Goal: Information Seeking & Learning: Learn about a topic

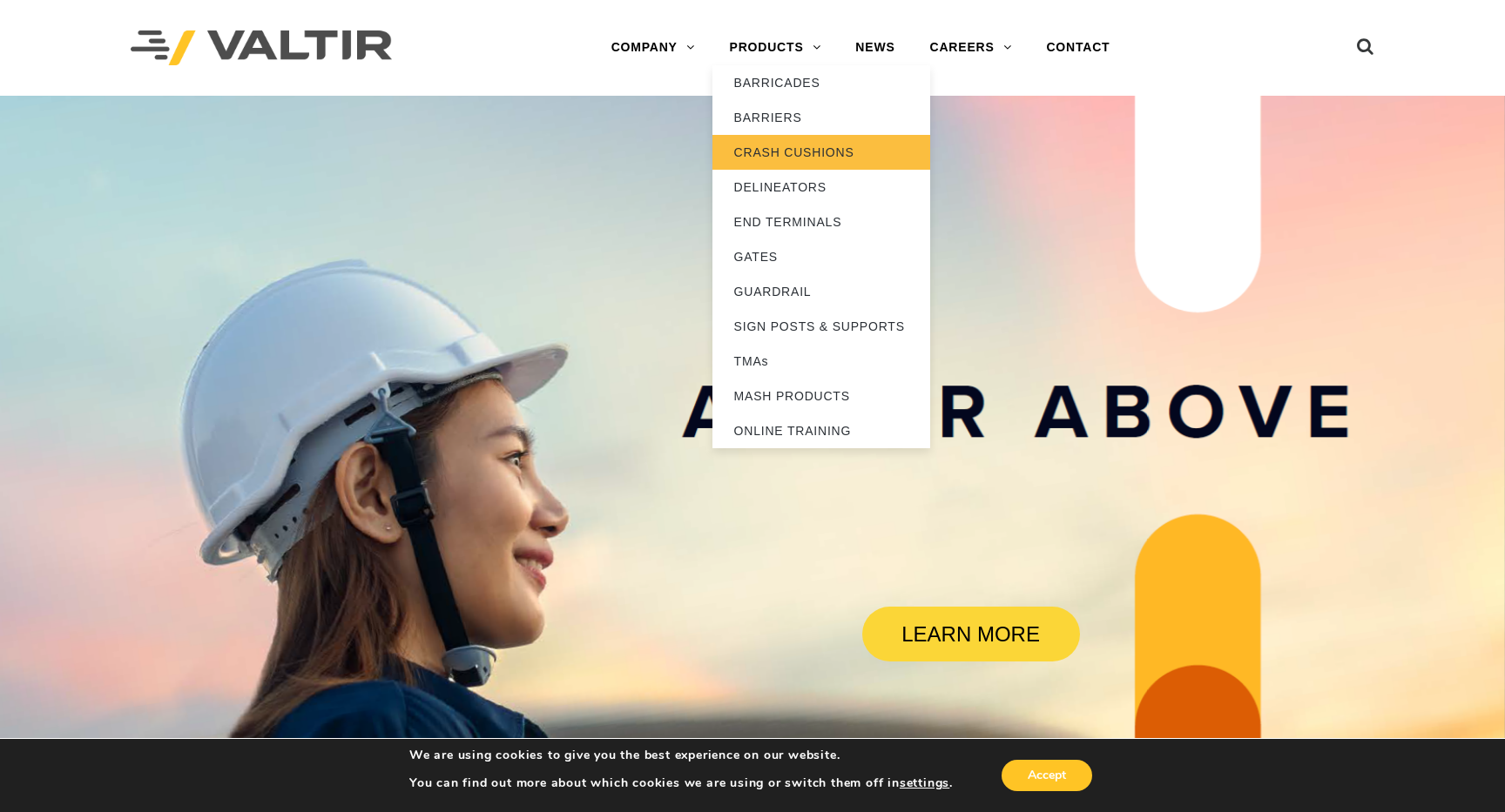
click at [812, 152] on link "CRASH CUSHIONS" at bounding box center [821, 152] width 218 height 35
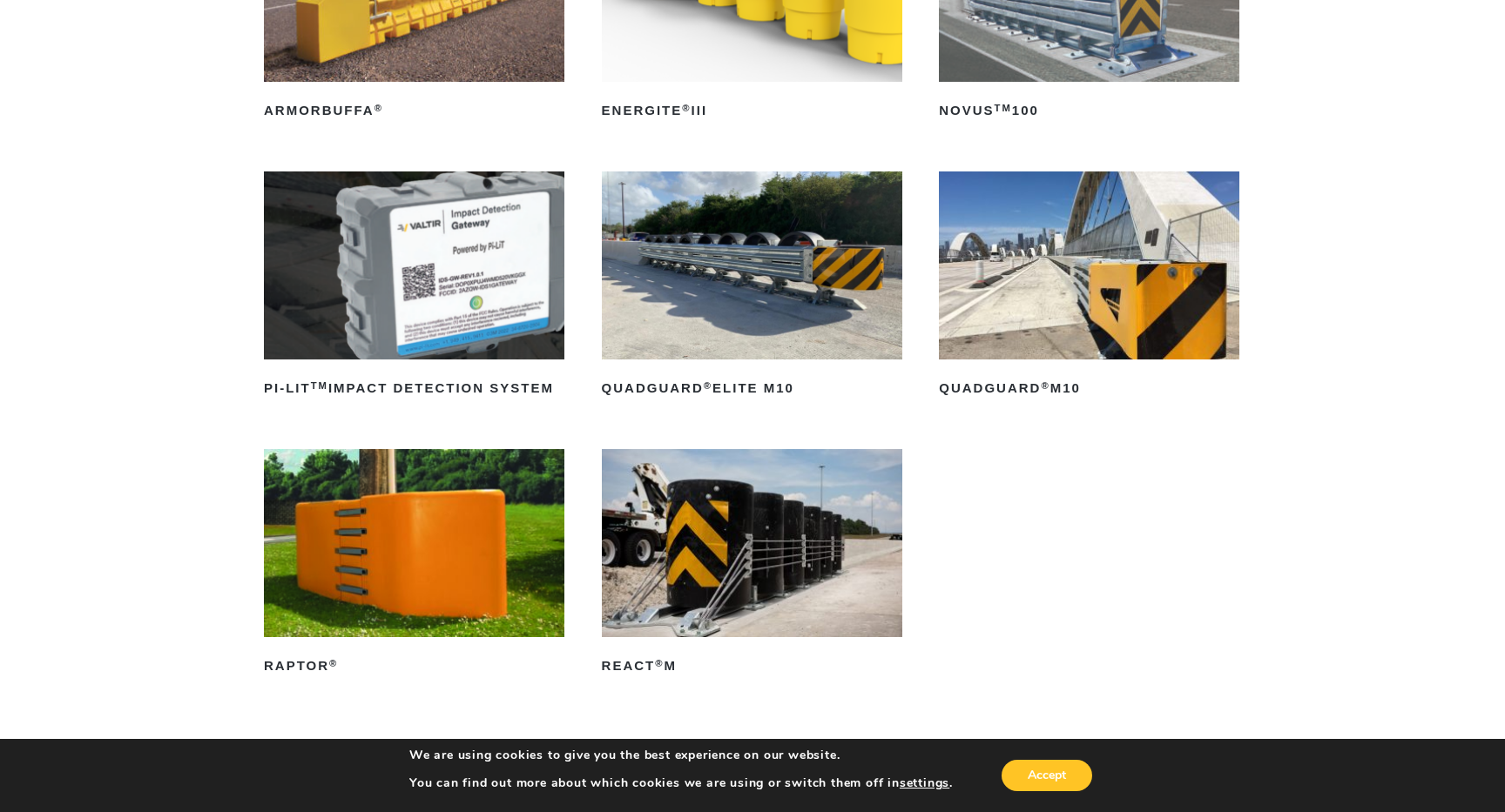
scroll to position [396, 0]
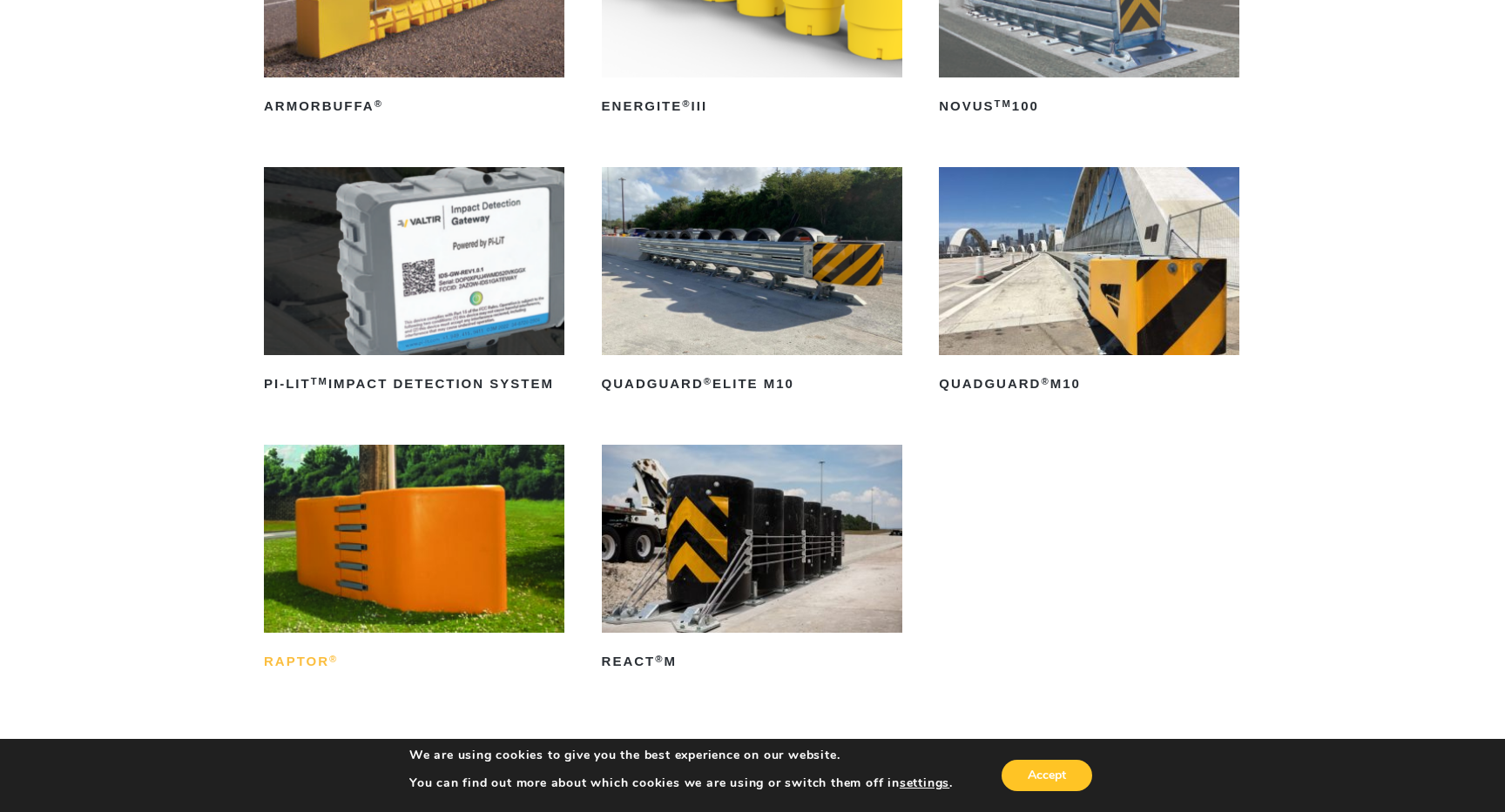
click at [310, 670] on h2 "RAPTOR ®" at bounding box center [414, 662] width 301 height 28
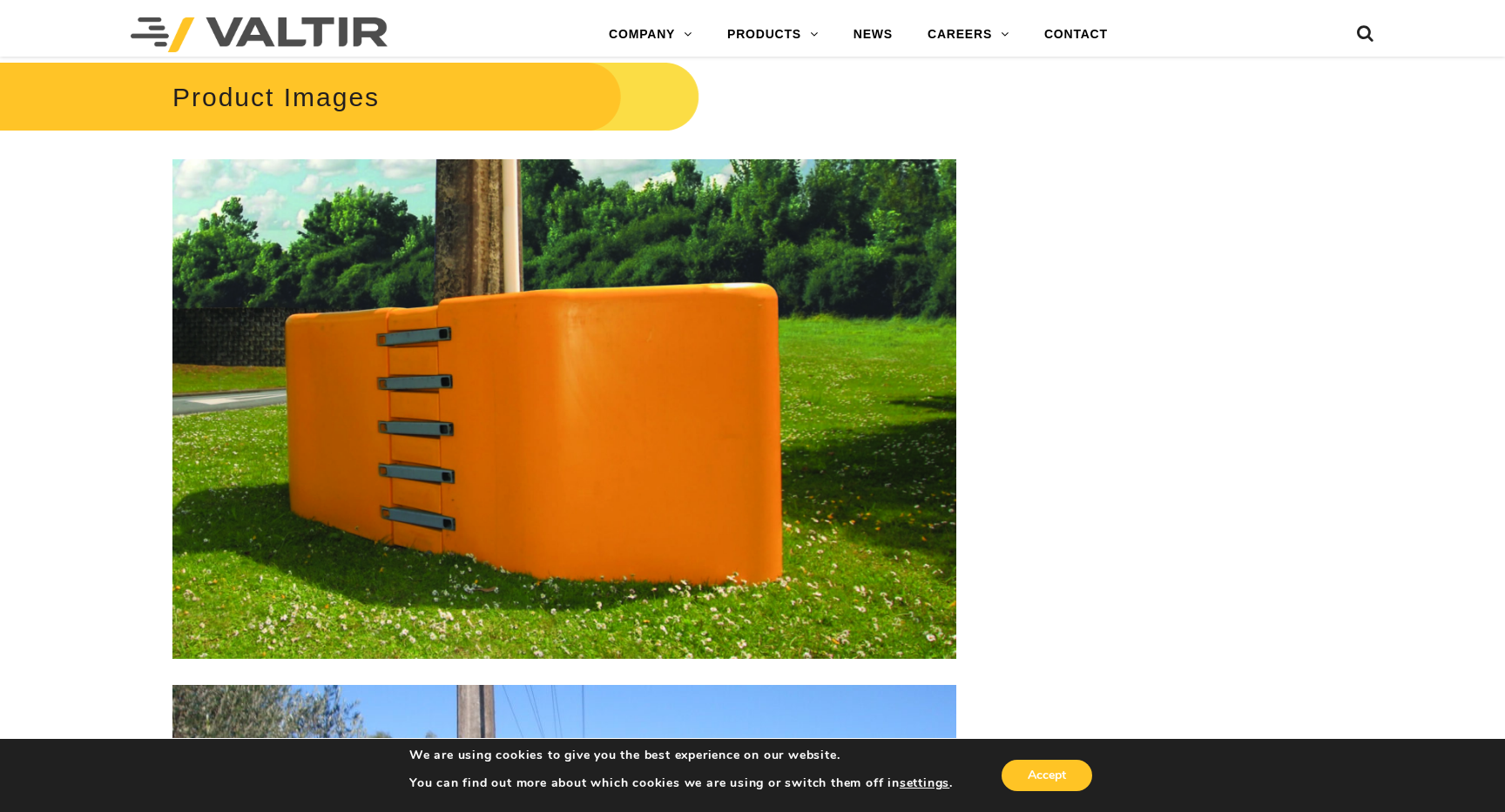
scroll to position [1718, 0]
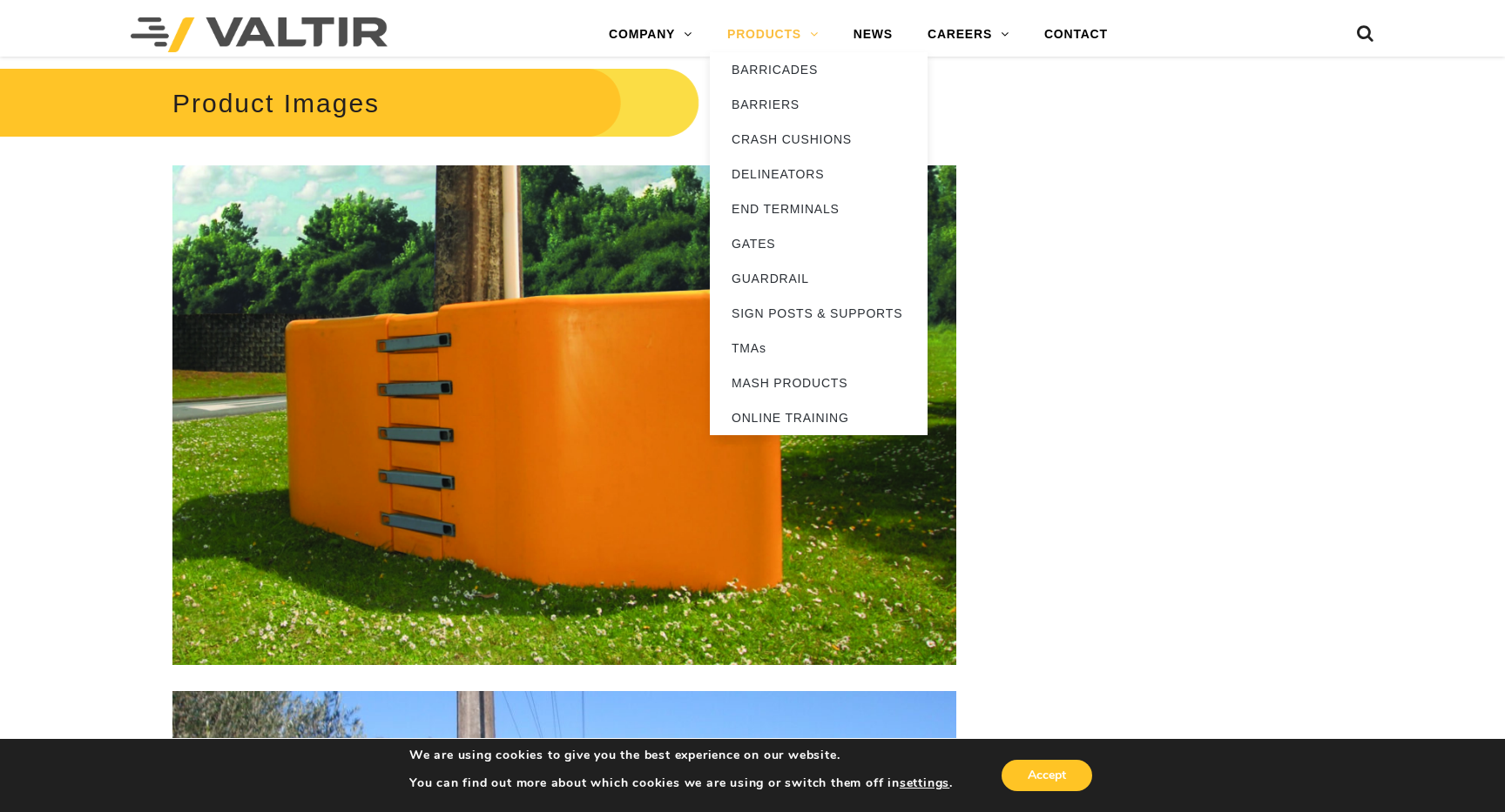
click at [770, 31] on link "PRODUCTS" at bounding box center [772, 34] width 127 height 35
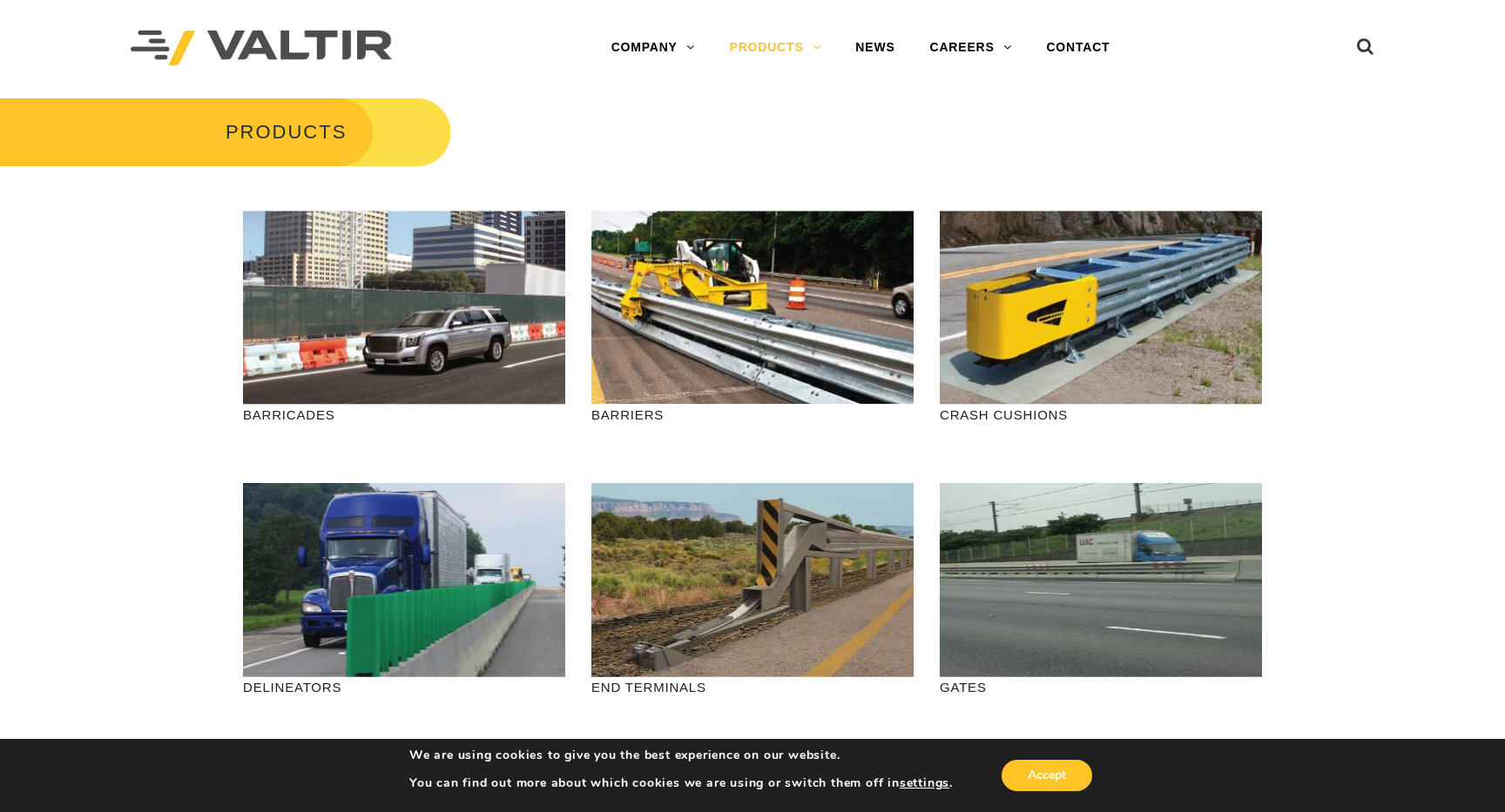
click at [303, 415] on p "BARRICADES" at bounding box center [403, 415] width 322 height 20
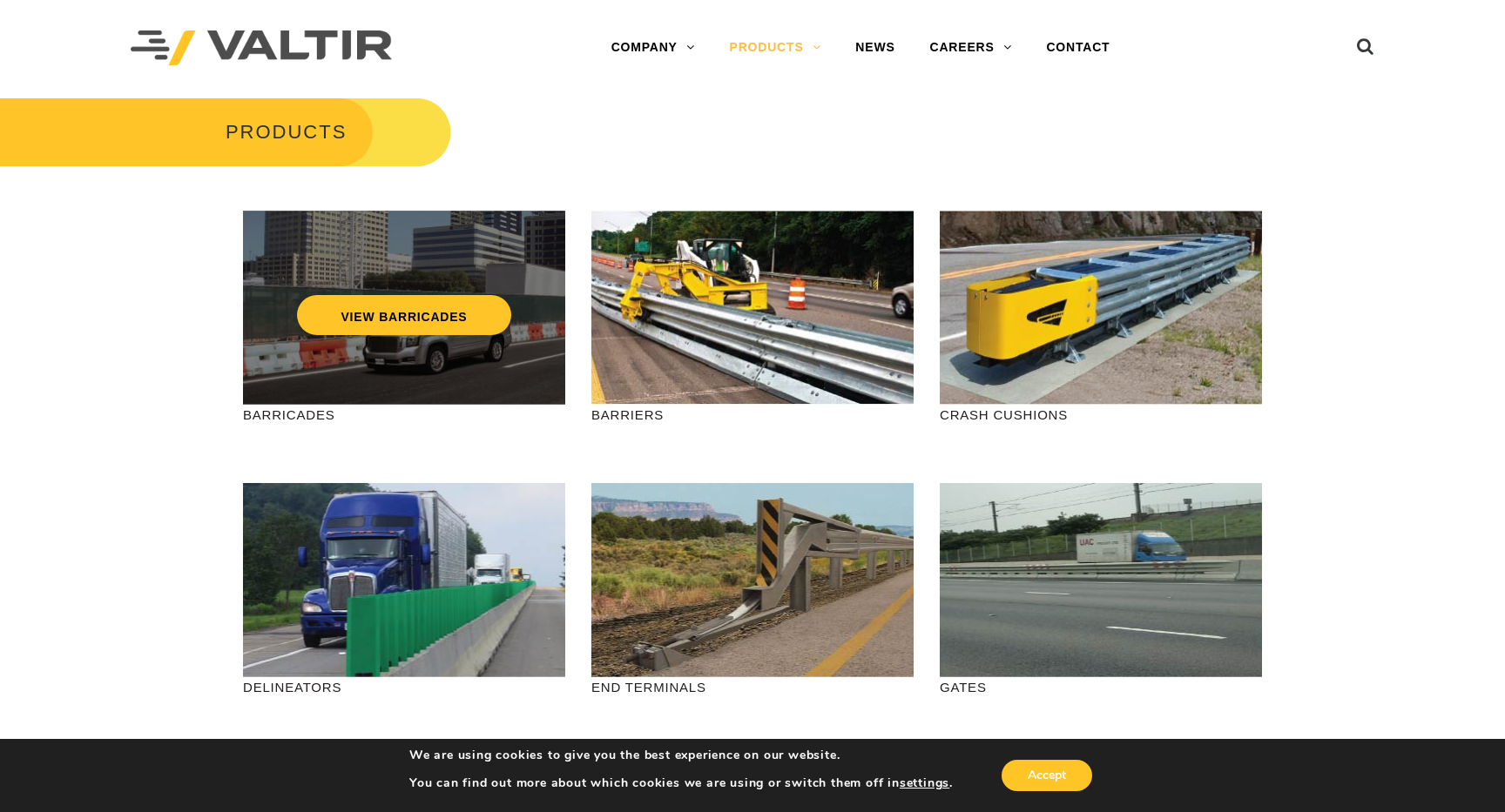
click at [335, 377] on div "VIEW BARRICADES" at bounding box center [403, 308] width 322 height 194
click at [381, 335] on div "VIEW BARRICADES" at bounding box center [403, 308] width 322 height 194
click at [386, 312] on link "VIEW BARRICADES" at bounding box center [403, 315] width 213 height 40
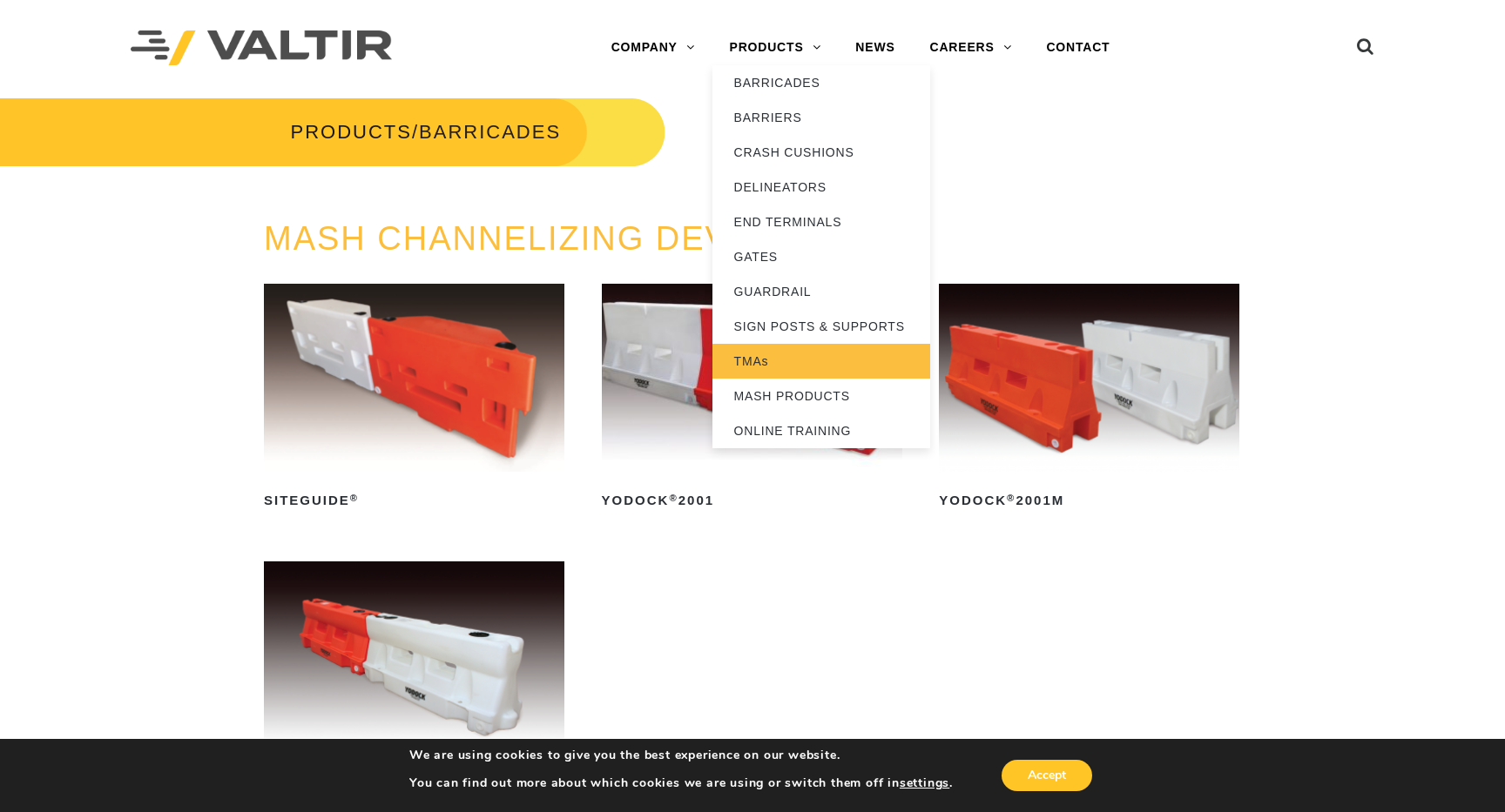
click at [792, 362] on link "TMAs" at bounding box center [821, 361] width 218 height 35
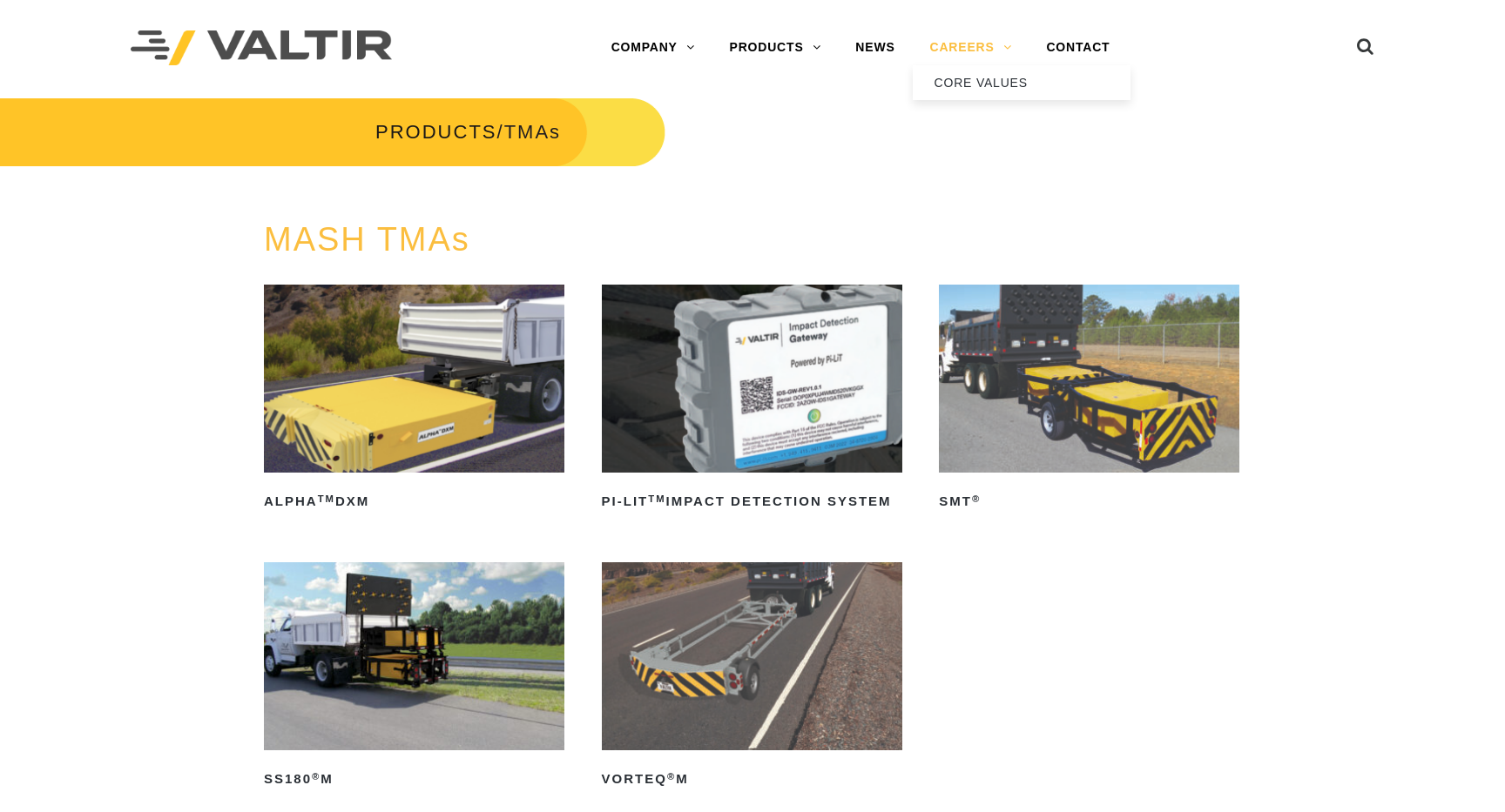
click at [956, 43] on link "CAREERS" at bounding box center [970, 48] width 117 height 35
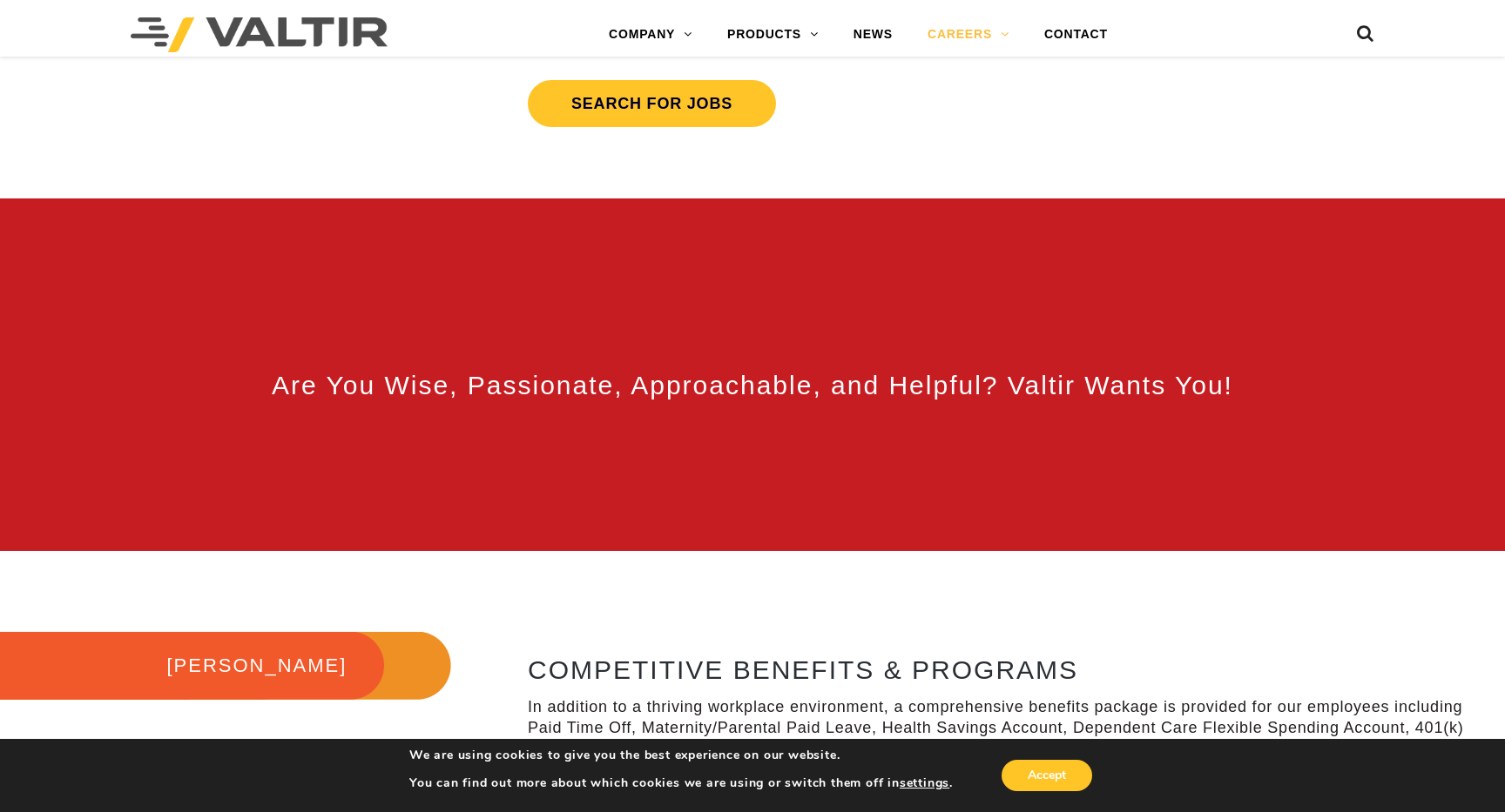
scroll to position [864, 0]
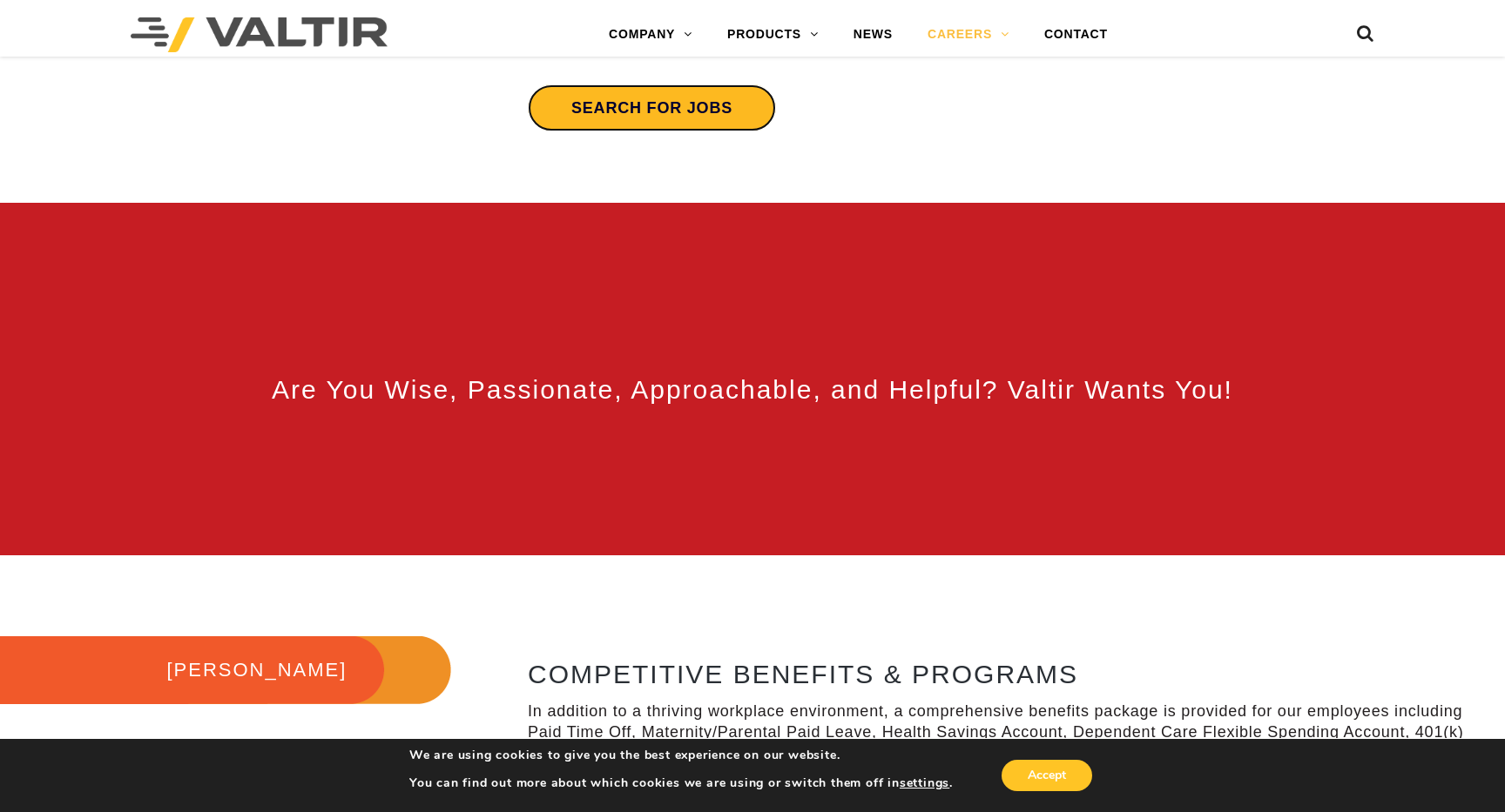
click at [730, 115] on link "Search for jobs" at bounding box center [652, 107] width 248 height 47
click at [859, 29] on link "NEWS" at bounding box center [873, 34] width 74 height 35
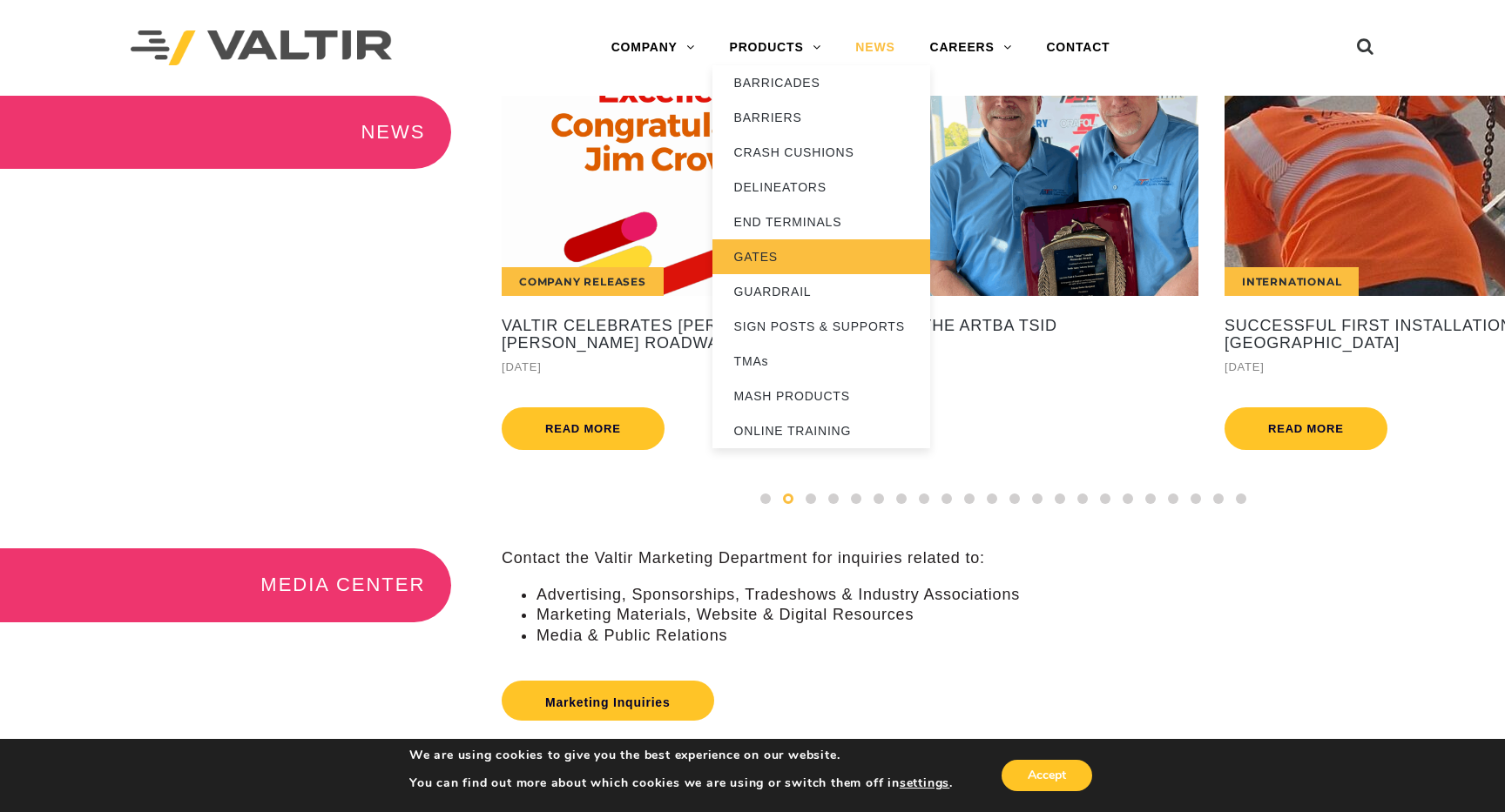
click at [786, 266] on link "GATES" at bounding box center [821, 257] width 218 height 35
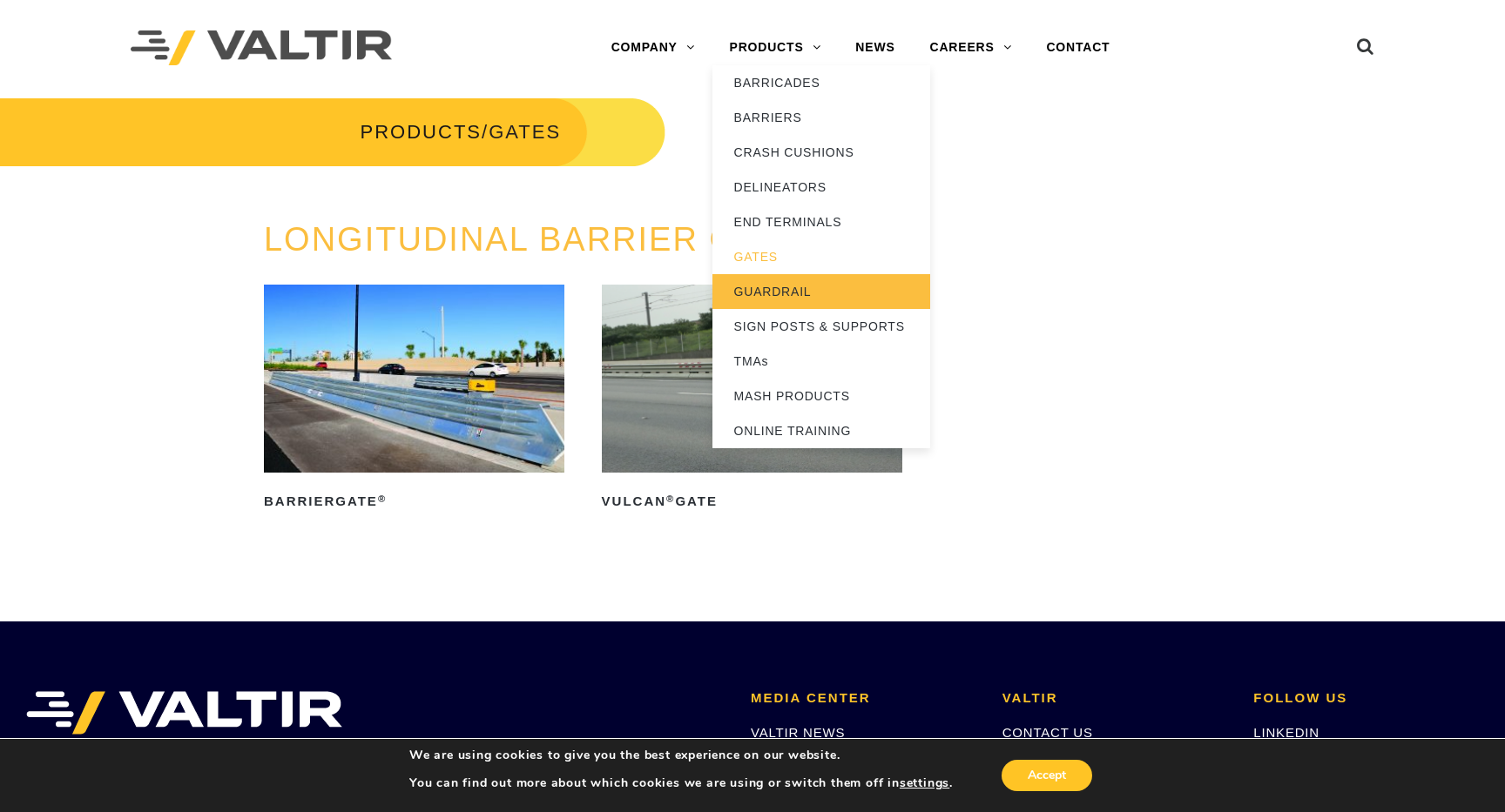
click at [826, 300] on link "GUARDRAIL" at bounding box center [821, 291] width 218 height 35
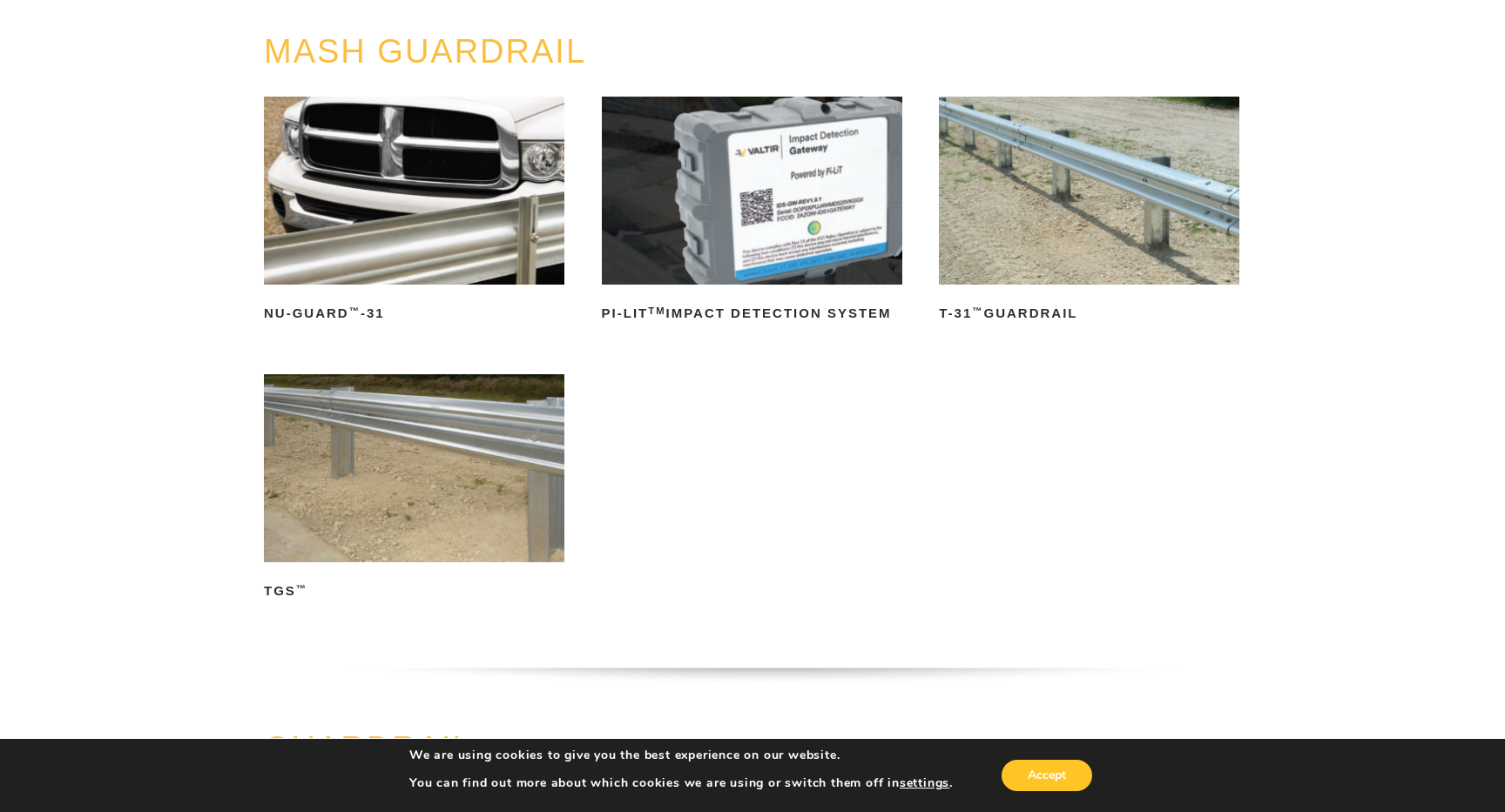
scroll to position [190, 0]
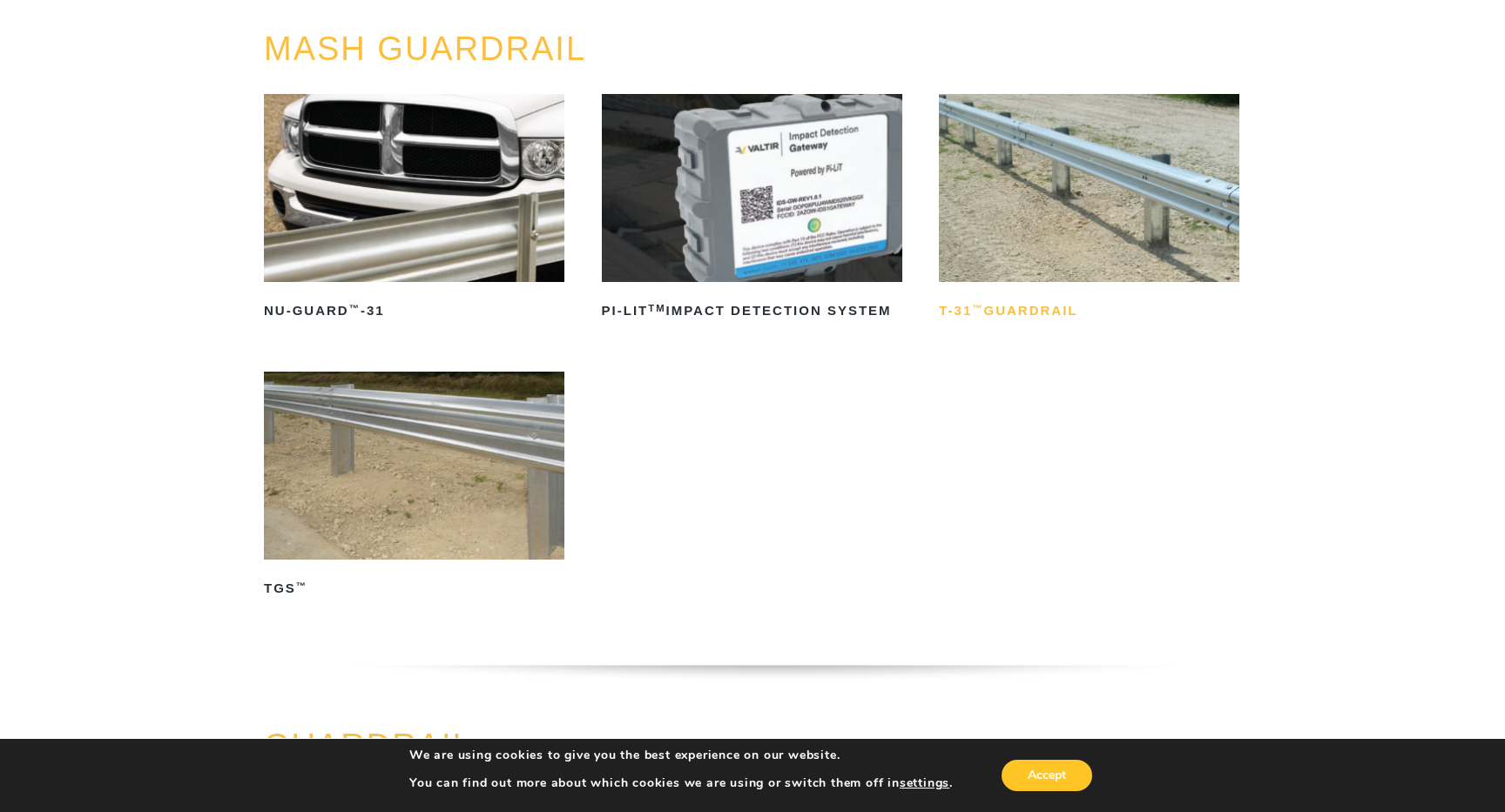
click at [1017, 316] on h2 "T-31 ™ Guardrail" at bounding box center [1089, 311] width 301 height 28
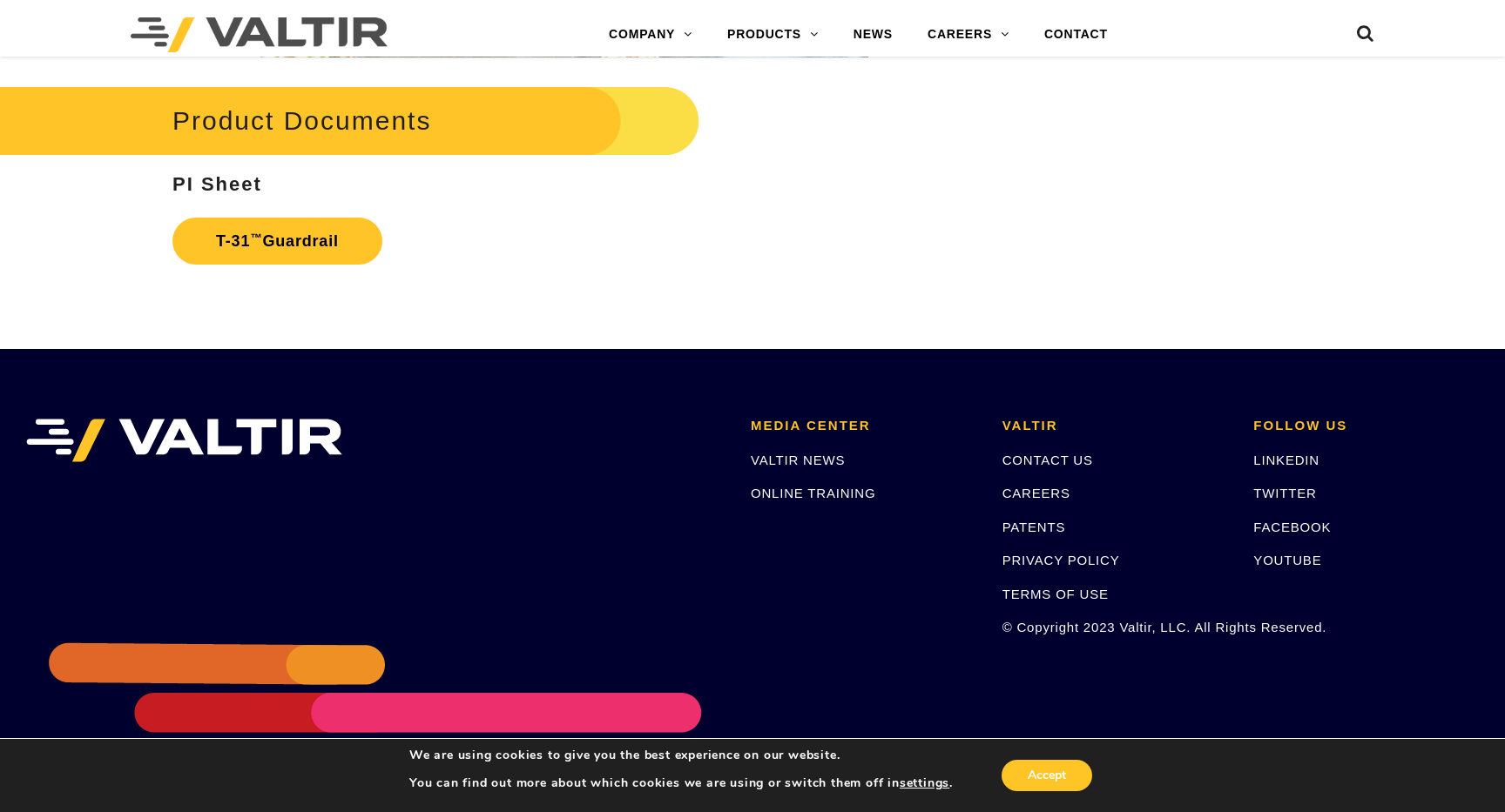
scroll to position [3046, 0]
